Goal: Transaction & Acquisition: Book appointment/travel/reservation

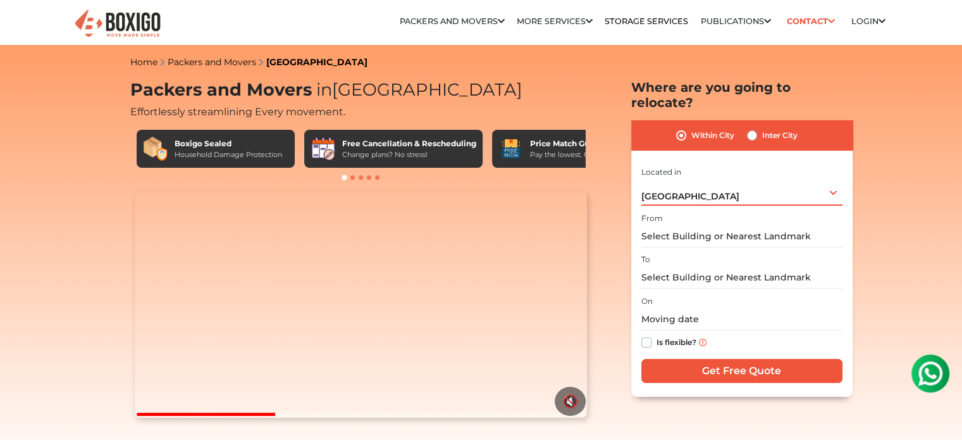
click at [700, 184] on div "[GEOGRAPHIC_DATA] Select City [GEOGRAPHIC_DATA] [GEOGRAPHIC_DATA] [GEOGRAPHIC_D…" at bounding box center [742, 192] width 201 height 27
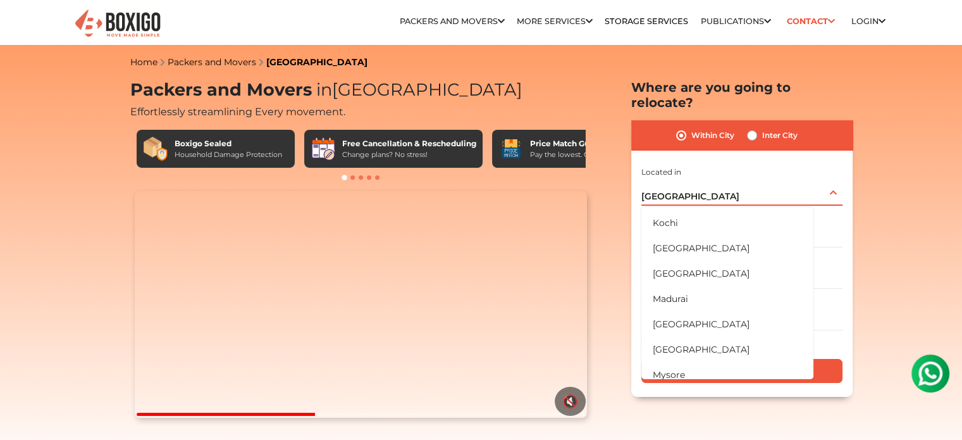
scroll to position [402, 0]
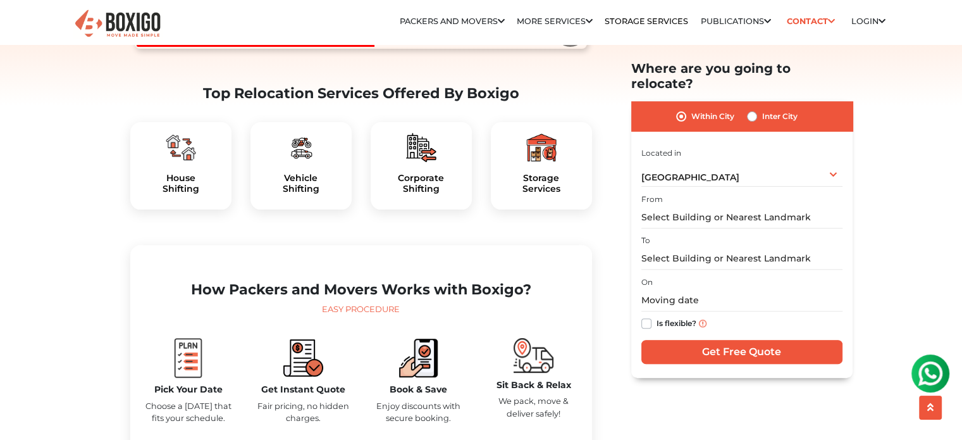
scroll to position [370, 0]
click at [185, 192] on div "House Shifting" at bounding box center [180, 164] width 101 height 87
click at [180, 194] on h5 "House Shifting" at bounding box center [180, 183] width 81 height 22
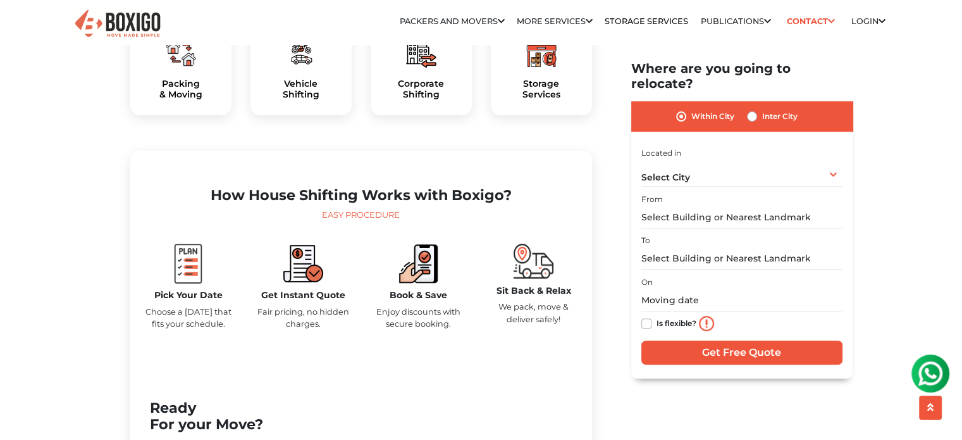
scroll to position [478, 0]
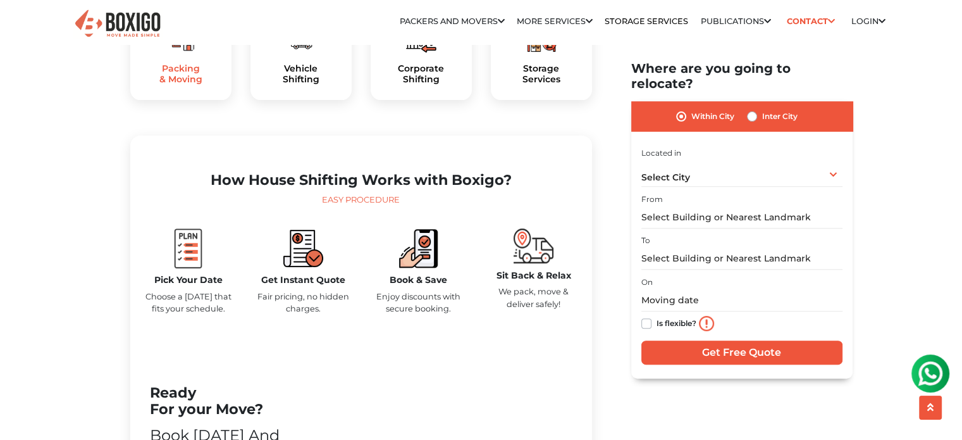
click at [182, 85] on h5 "Packing & Moving" at bounding box center [180, 74] width 81 height 22
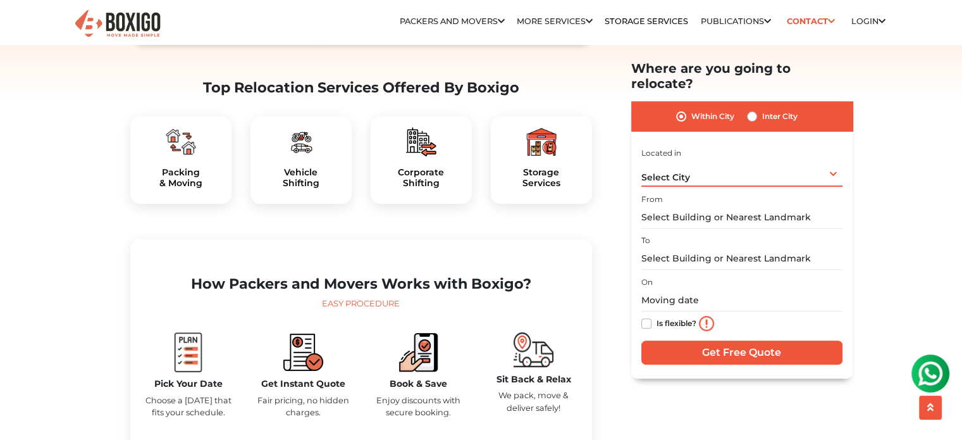
click at [742, 165] on div "Select City Select City Bangalore Bengaluru Bhopal Bhubaneswar Chennai Coimbato…" at bounding box center [742, 173] width 201 height 27
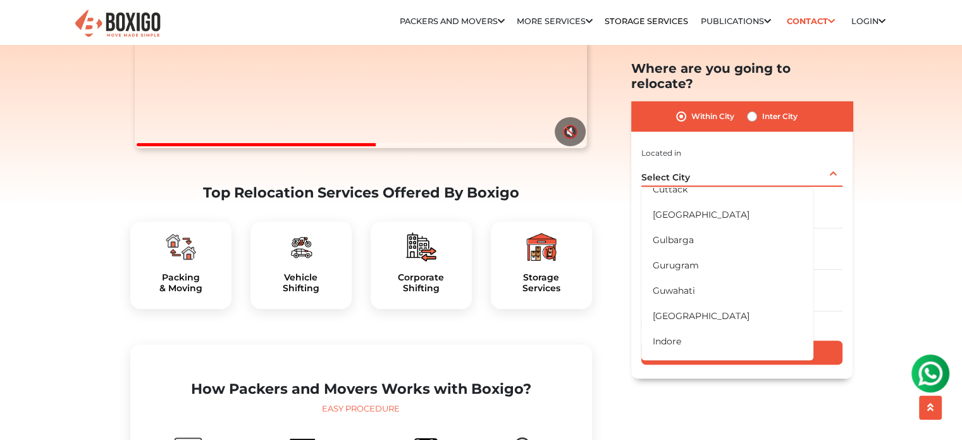
scroll to position [192, 0]
click at [666, 249] on li "Gurugram" at bounding box center [728, 261] width 172 height 25
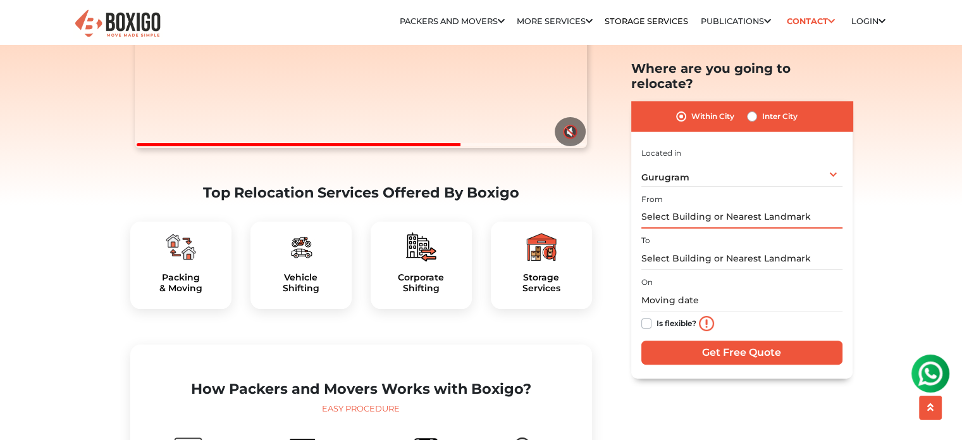
click at [696, 206] on input "text" at bounding box center [742, 217] width 201 height 22
click at [657, 316] on label "Is flexible?" at bounding box center [677, 322] width 40 height 13
click at [647, 316] on input "Is flexible?" at bounding box center [647, 322] width 10 height 13
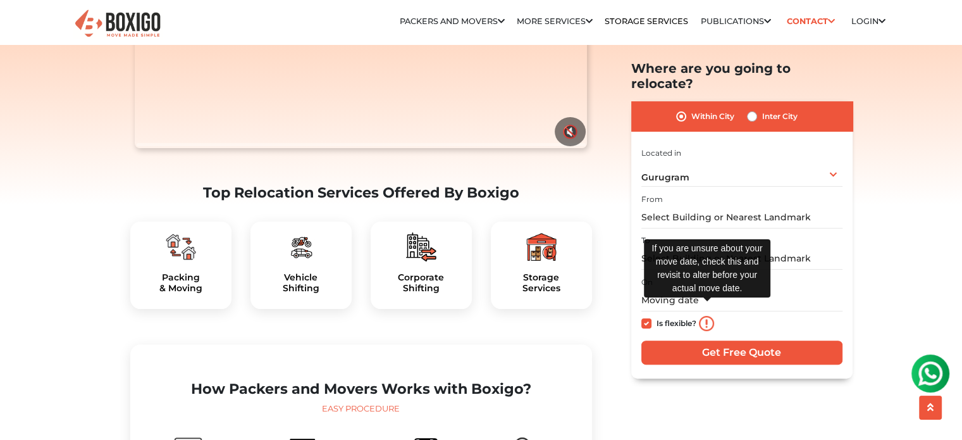
click at [704, 316] on img at bounding box center [706, 323] width 15 height 15
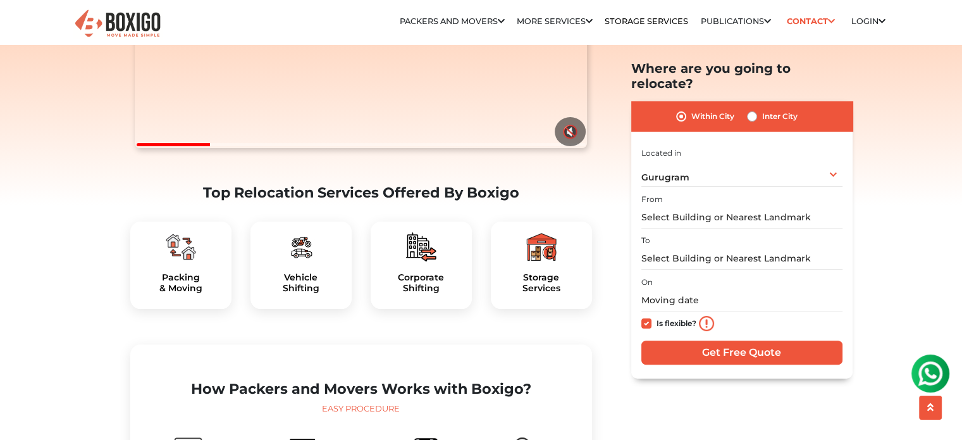
click at [657, 316] on label "Is flexible?" at bounding box center [677, 322] width 40 height 13
click at [643, 316] on input "Is flexible?" at bounding box center [647, 322] width 10 height 13
checkbox input "false"
click at [701, 289] on input "text" at bounding box center [742, 300] width 201 height 22
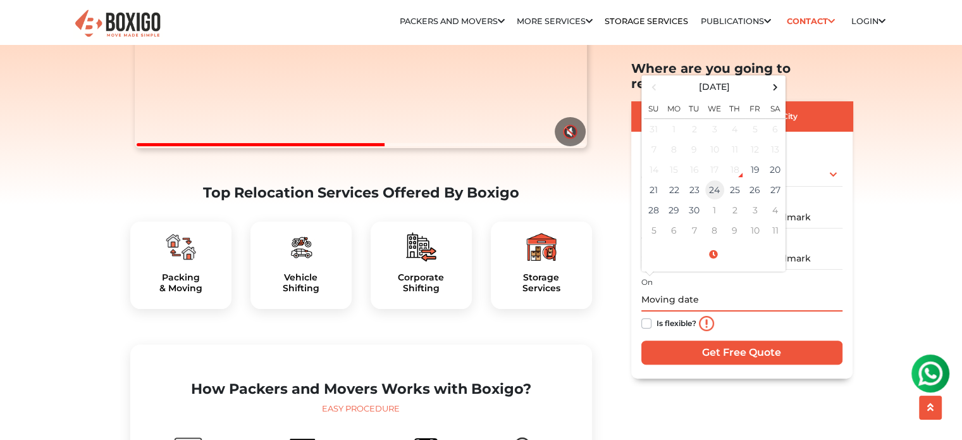
click at [712, 181] on td "24" at bounding box center [715, 190] width 20 height 20
click at [703, 289] on input "09/24/2025 12:00 AM" at bounding box center [742, 300] width 201 height 22
click at [811, 294] on input "09/24/2025 9:00 AM" at bounding box center [742, 300] width 201 height 22
type input "09/24/2025 9:00 AM"
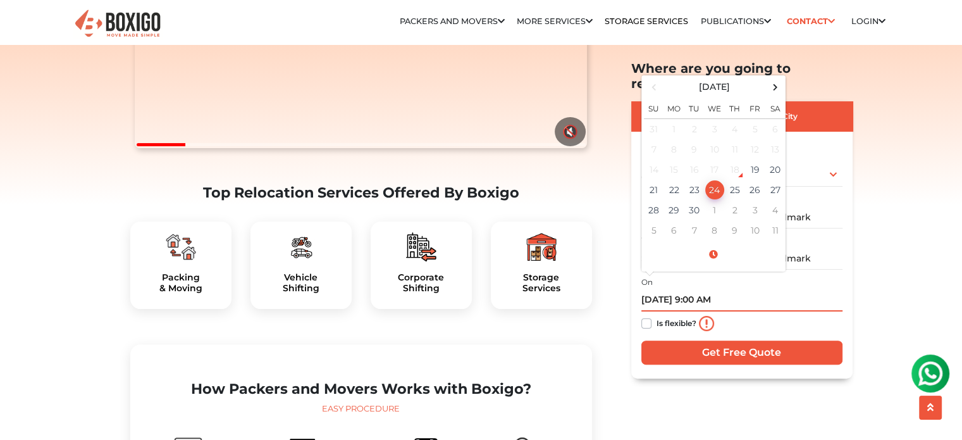
click at [731, 289] on input "09/24/2025 9:00 AM" at bounding box center [742, 300] width 201 height 22
click at [754, 289] on input "09/24/2025 9:00 AM" at bounding box center [742, 300] width 201 height 22
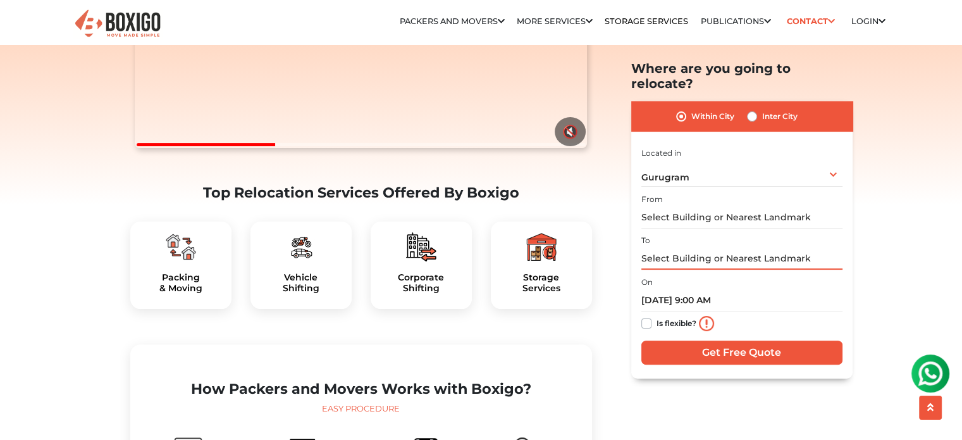
click at [724, 250] on input "text" at bounding box center [742, 258] width 201 height 22
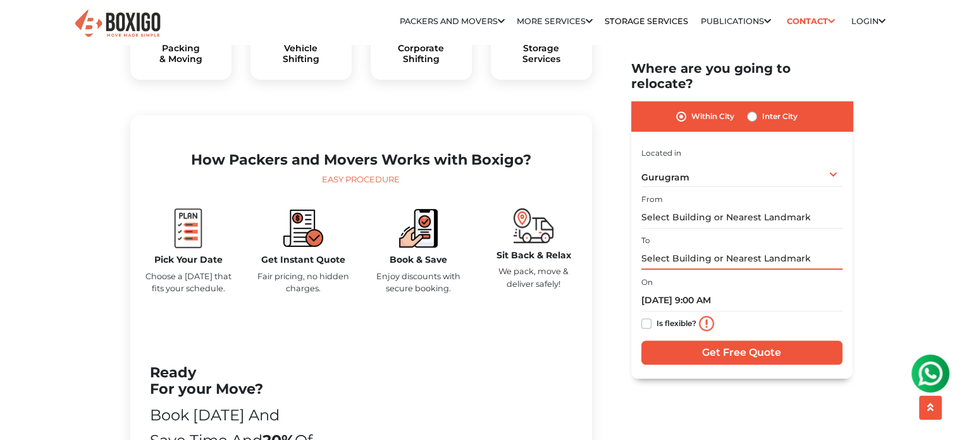
scroll to position [499, 0]
click at [762, 109] on label "Inter City" at bounding box center [779, 116] width 35 height 15
click at [749, 109] on input "Inter City" at bounding box center [752, 115] width 10 height 13
radio input "true"
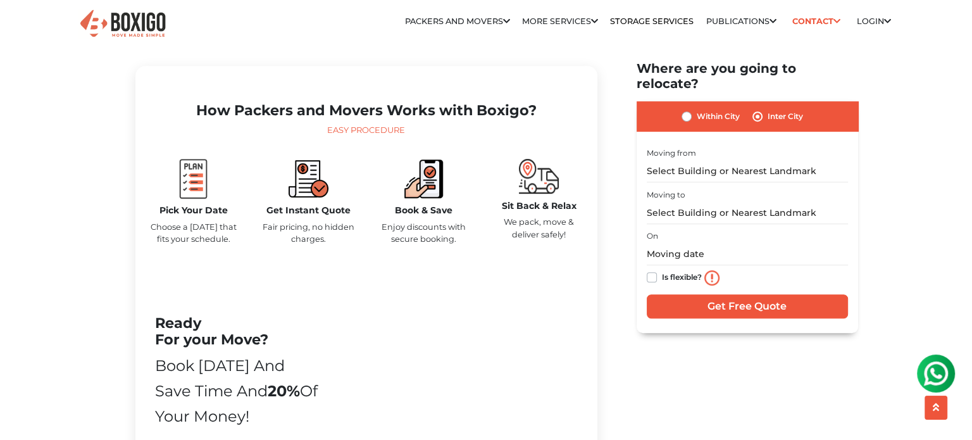
scroll to position [557, 0]
